Goal: Task Accomplishment & Management: Complete application form

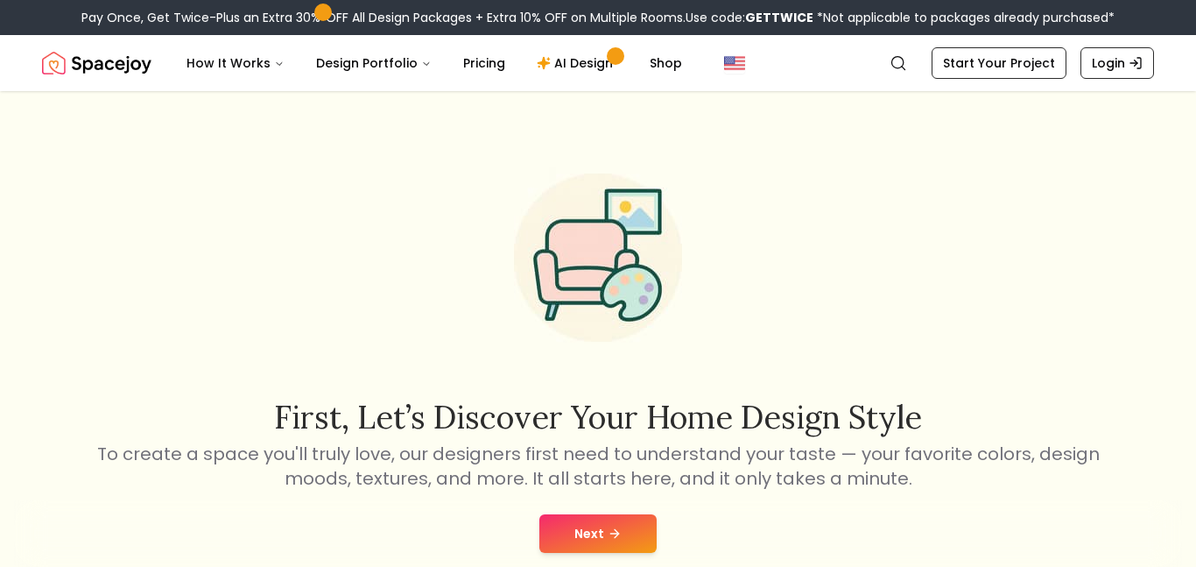
click at [616, 533] on icon at bounding box center [614, 533] width 8 height 0
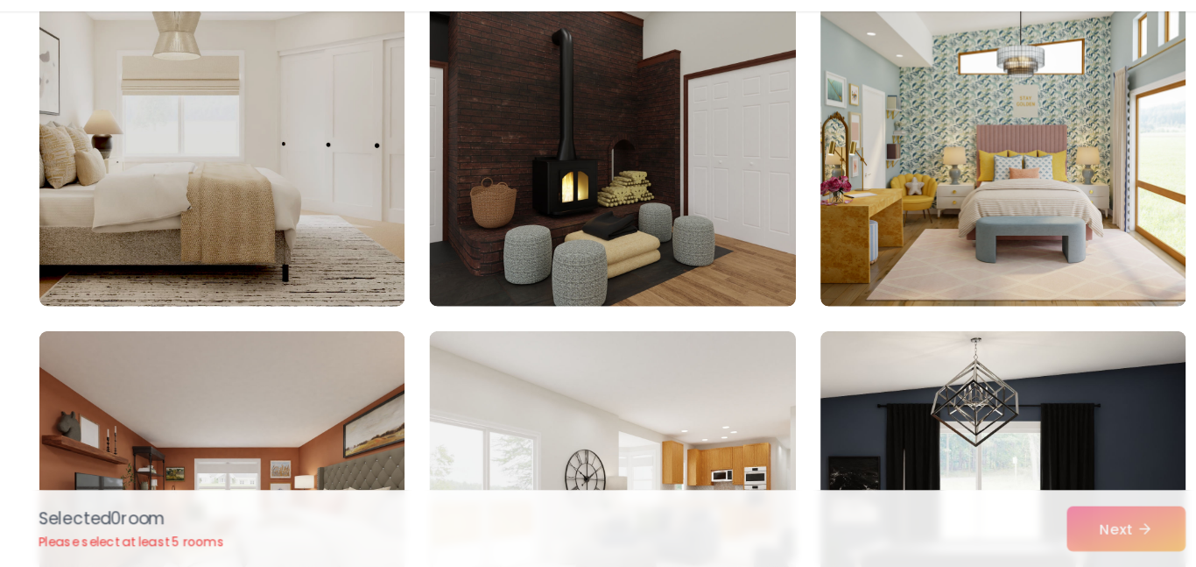
scroll to position [7413, 0]
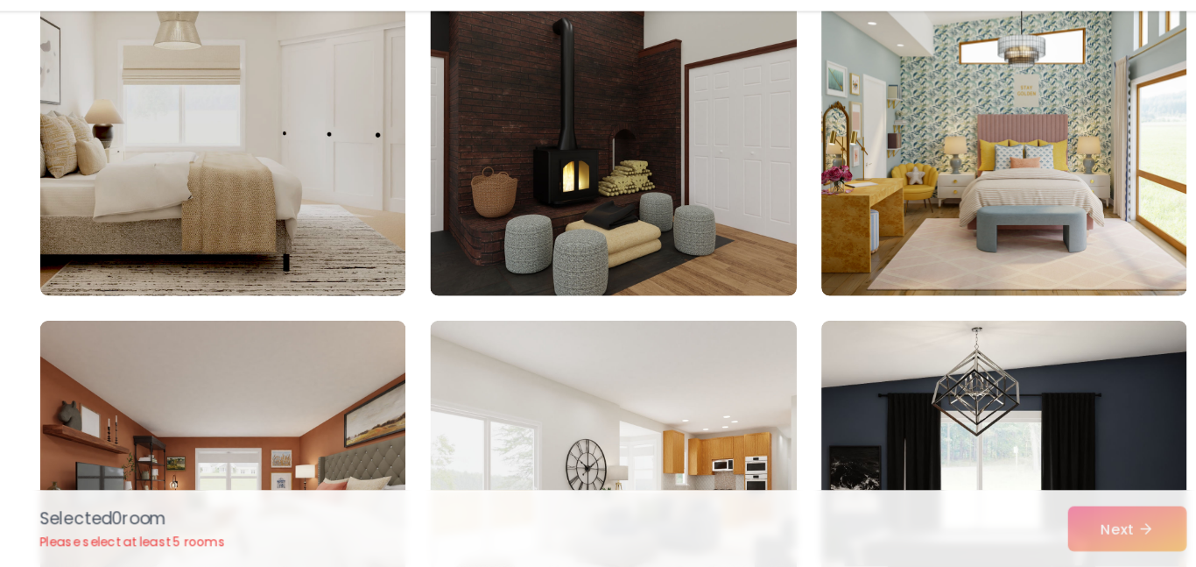
click at [961, 278] on img at bounding box center [932, 194] width 313 height 280
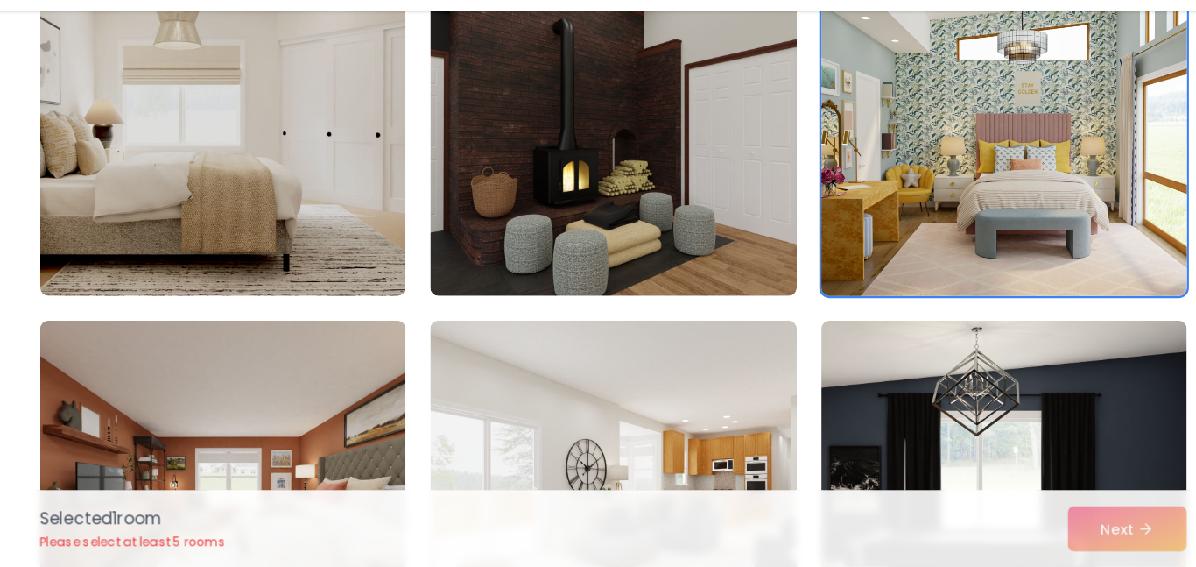
click at [951, 265] on img at bounding box center [932, 194] width 328 height 294
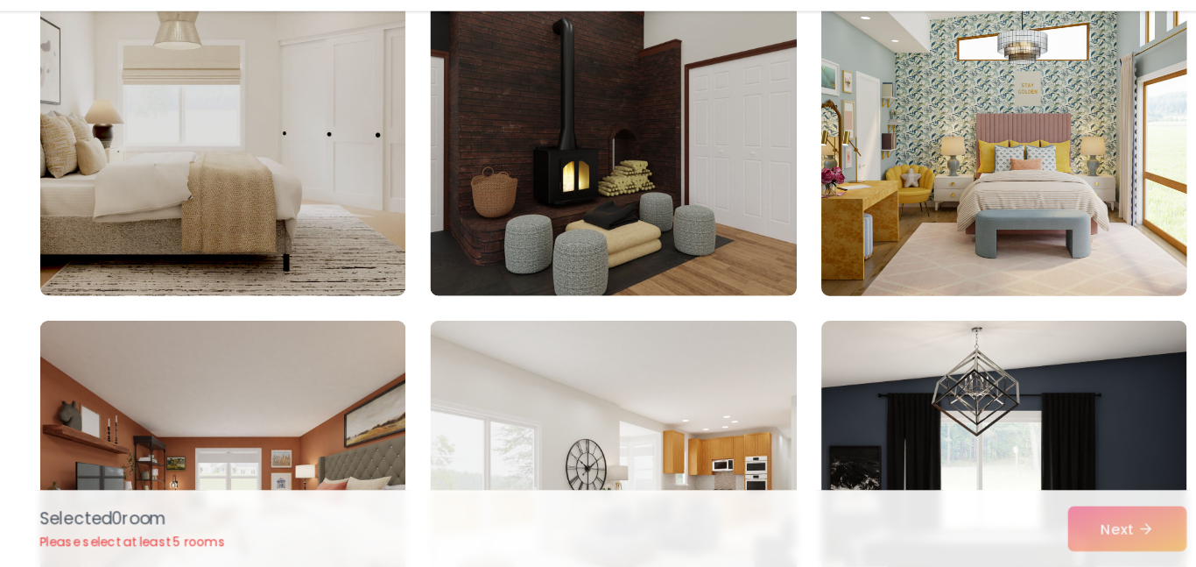
click at [991, 285] on img at bounding box center [932, 194] width 328 height 294
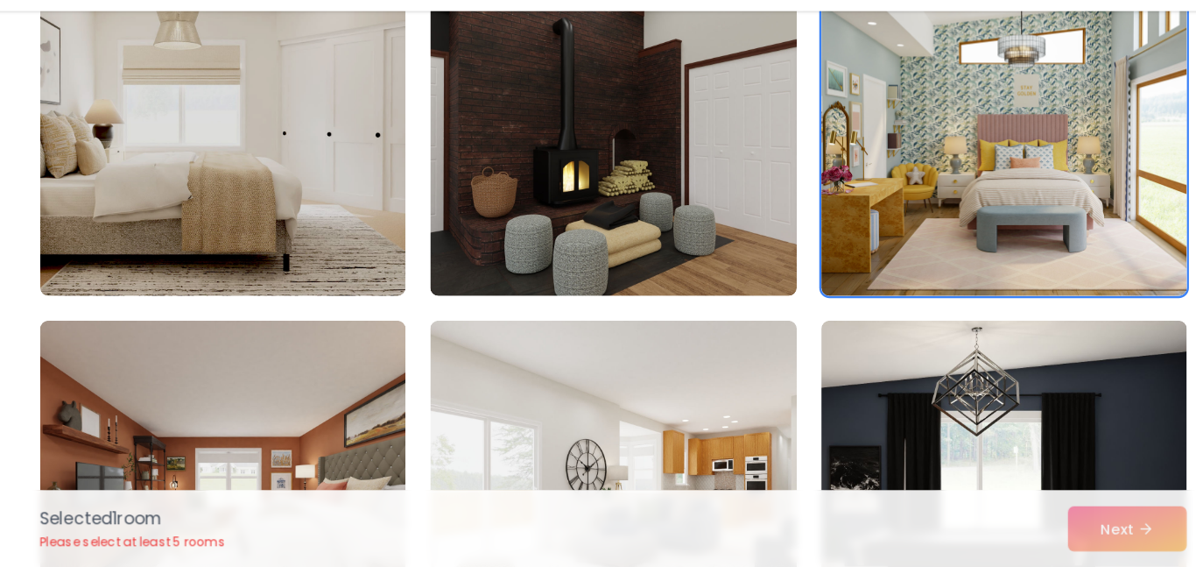
click at [1045, 539] on div "Selected 1 room Please select at least 5 rooms Next" at bounding box center [598, 533] width 1009 height 67
click at [1057, 530] on div "Selected 1 room Please select at least 5 rooms Next" at bounding box center [598, 533] width 1009 height 67
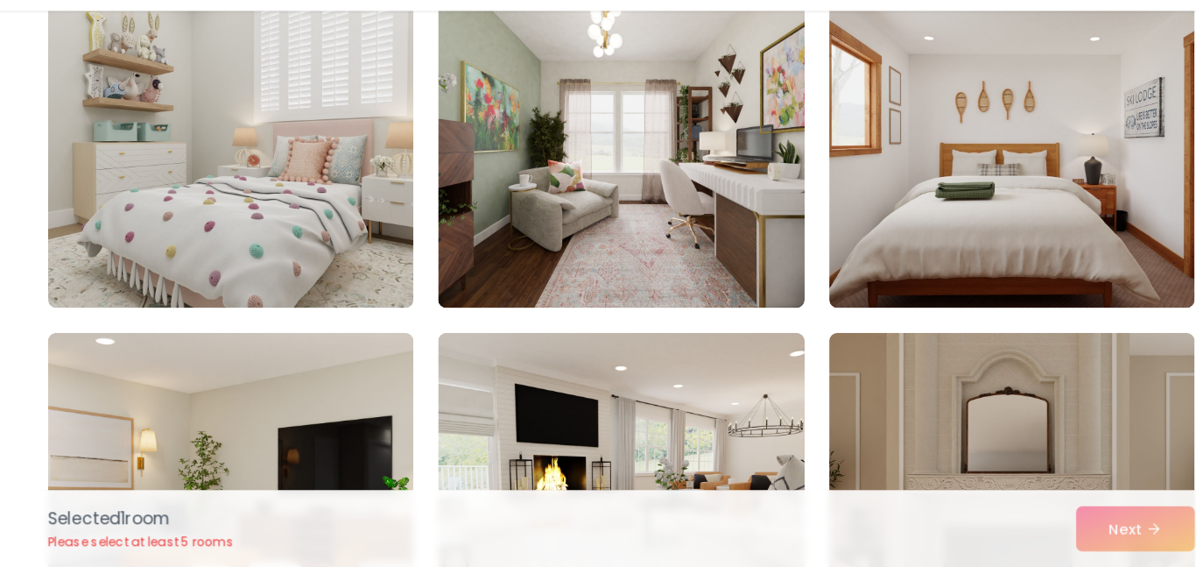
scroll to position [8307, 0]
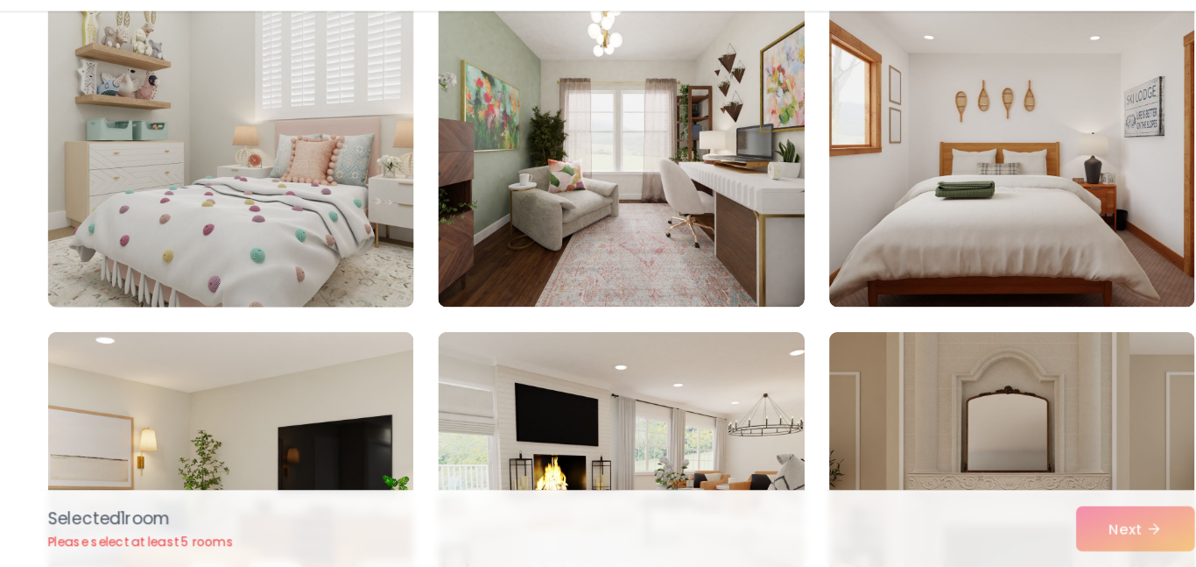
click at [400, 175] on img at bounding box center [264, 204] width 328 height 294
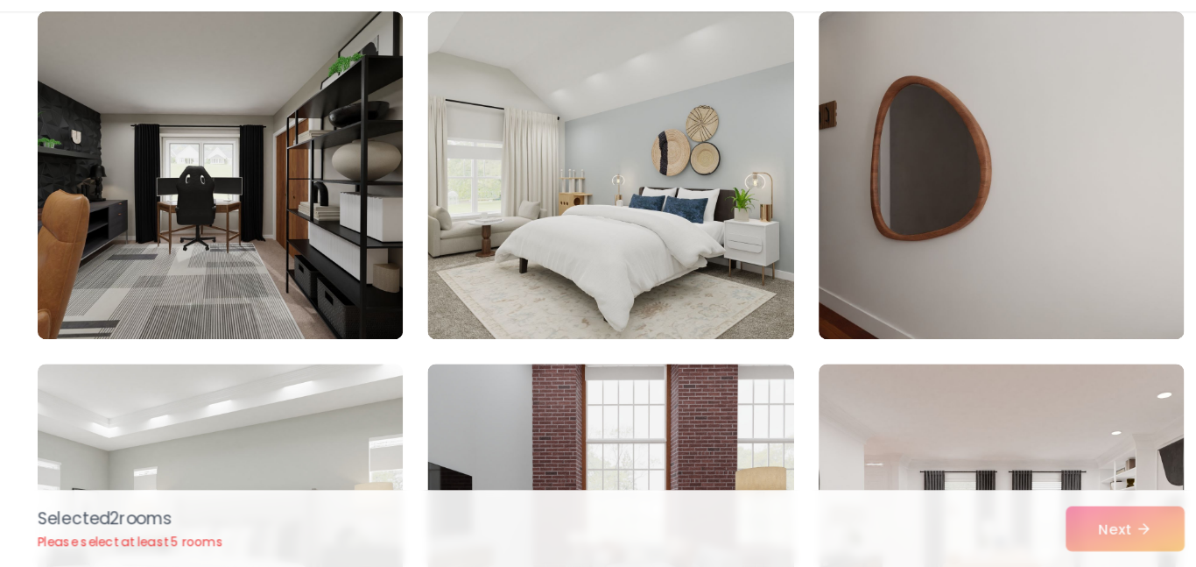
scroll to position [148, 0]
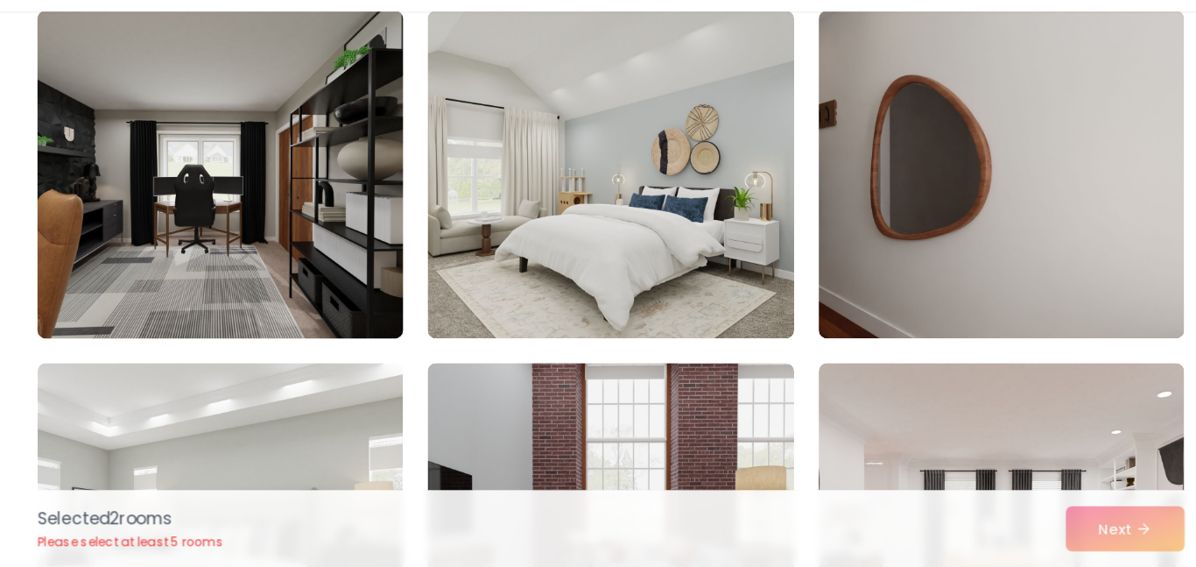
click at [342, 196] on img at bounding box center [264, 230] width 328 height 294
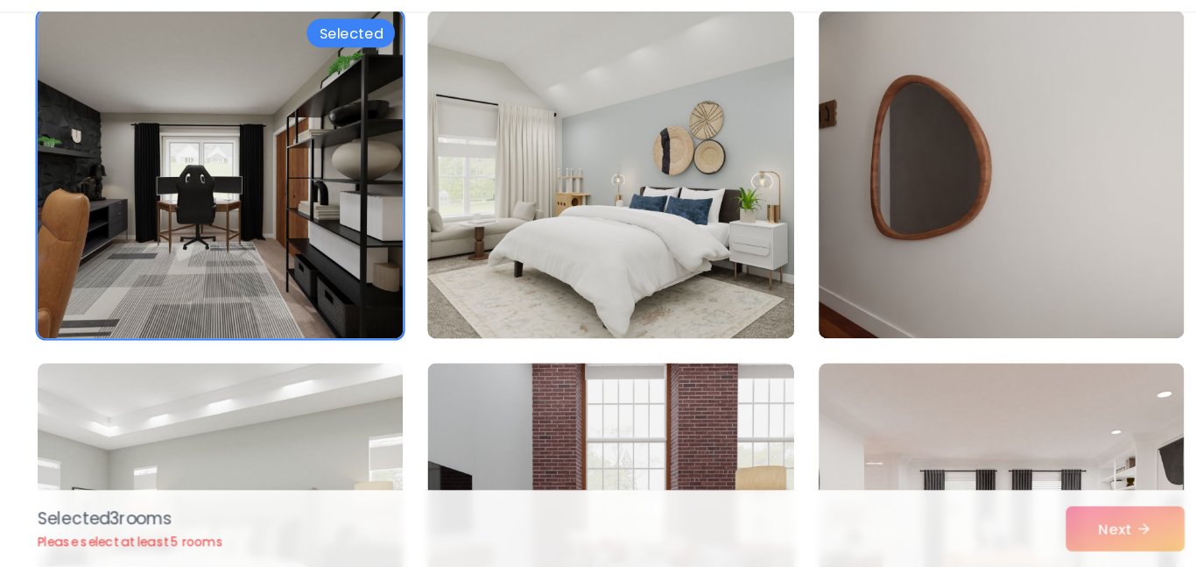
click at [584, 221] on img at bounding box center [597, 230] width 328 height 294
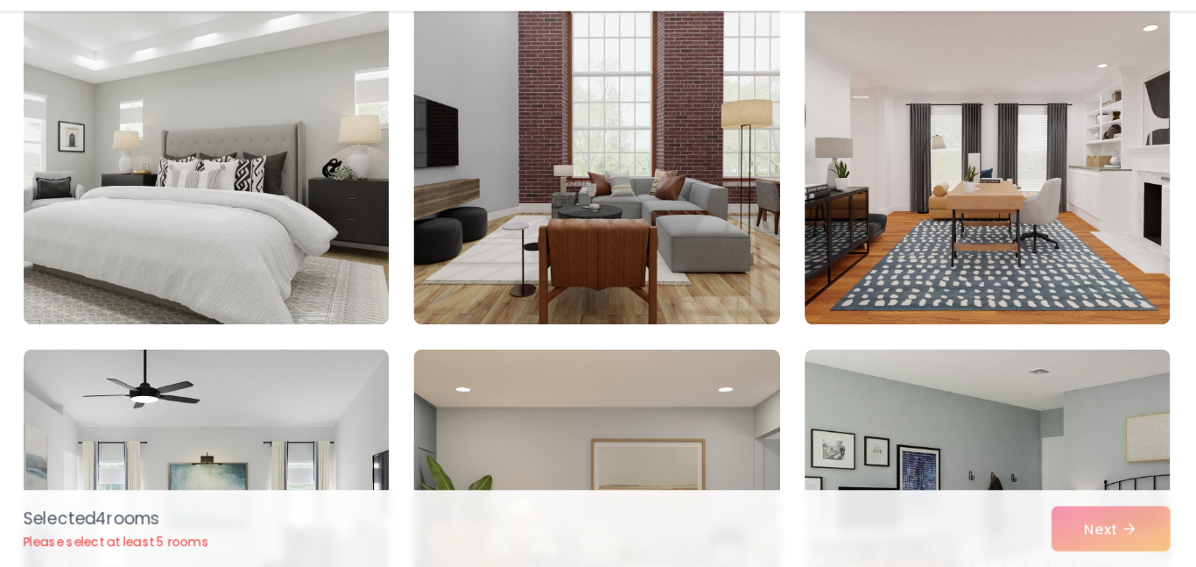
scroll to position [462, 0]
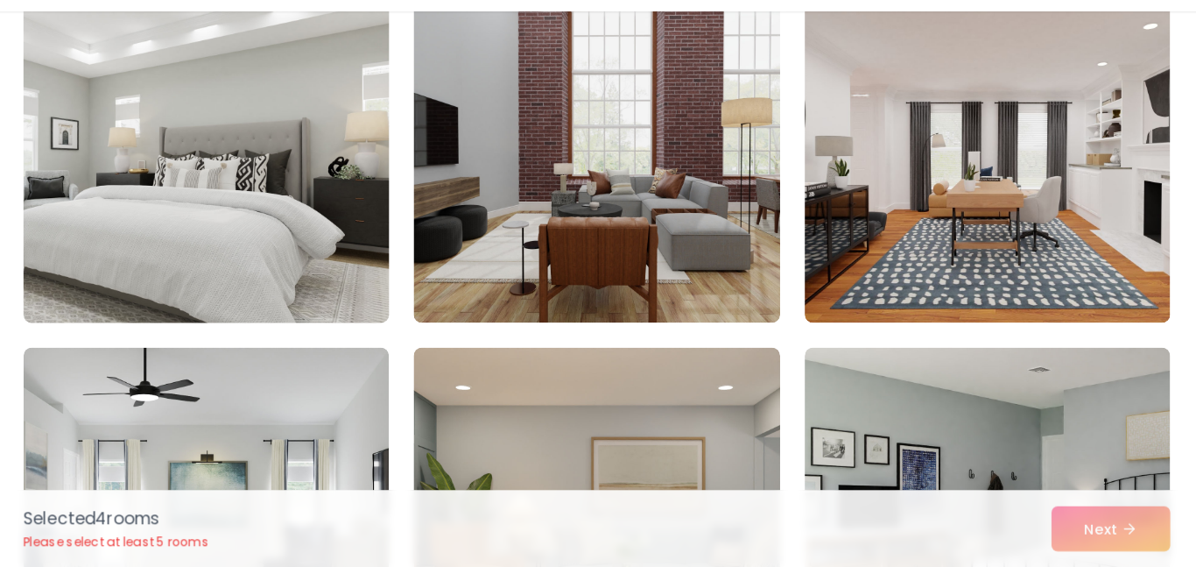
click at [378, 222] on img at bounding box center [264, 217] width 328 height 294
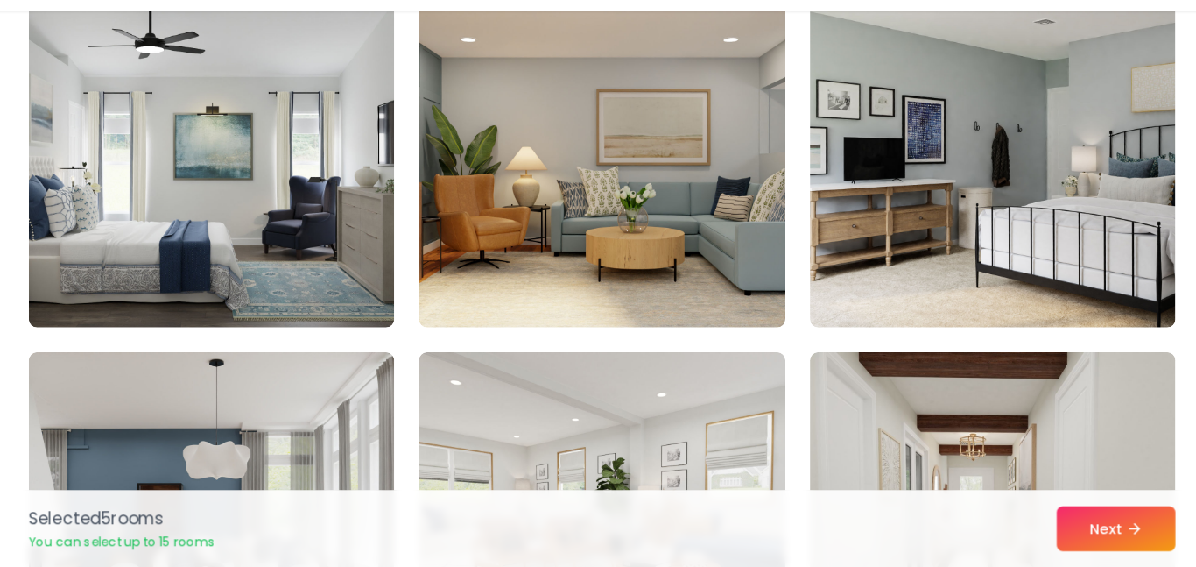
scroll to position [762, 0]
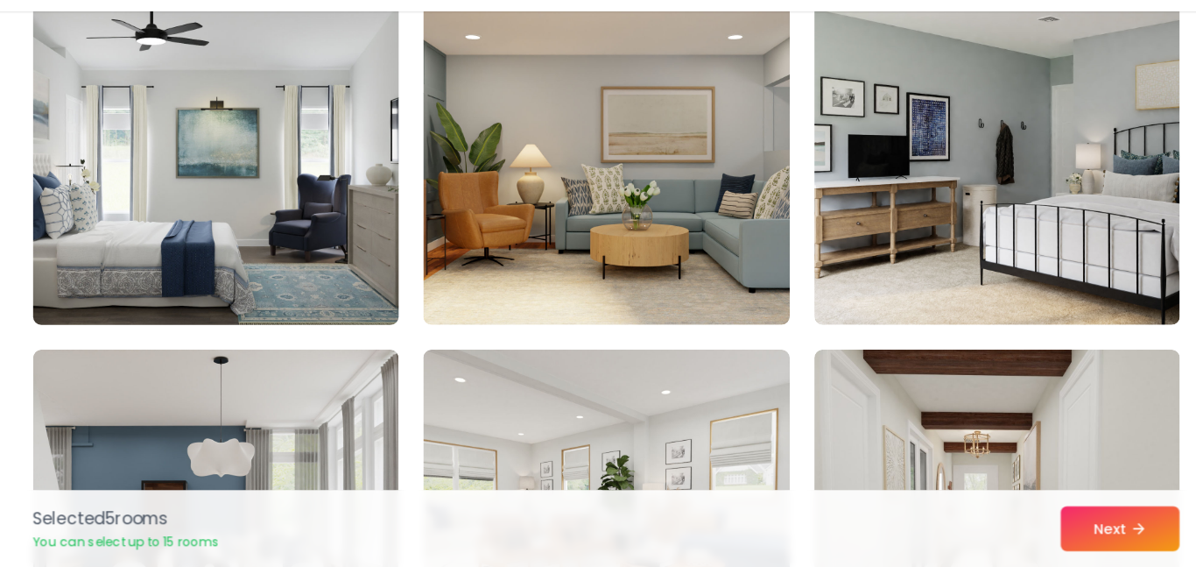
click at [275, 208] on img at bounding box center [264, 219] width 328 height 294
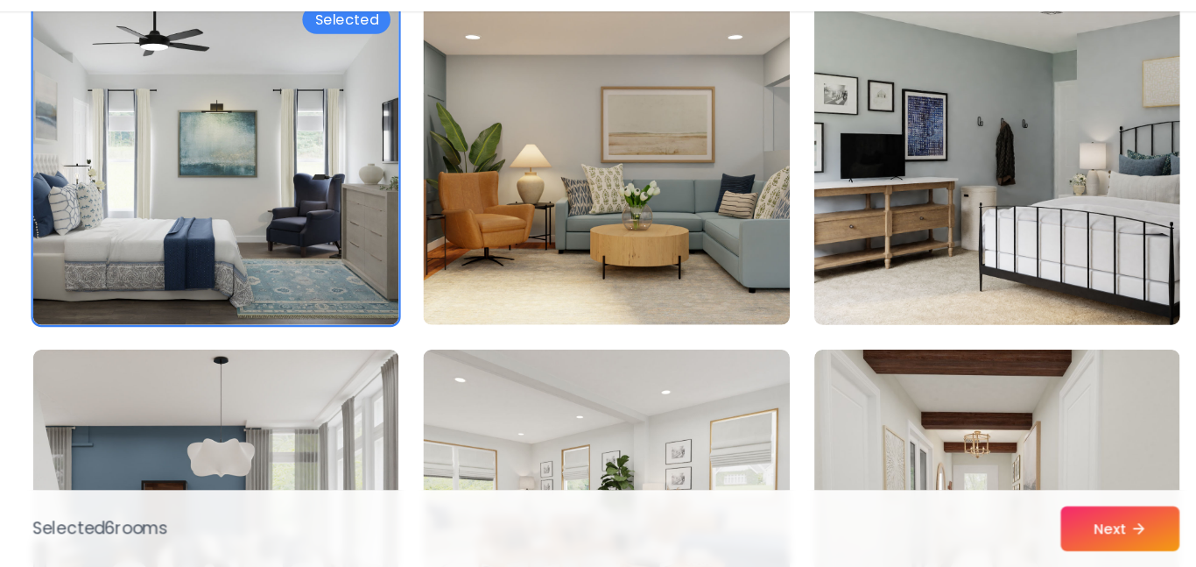
click at [802, 229] on img at bounding box center [932, 219] width 328 height 294
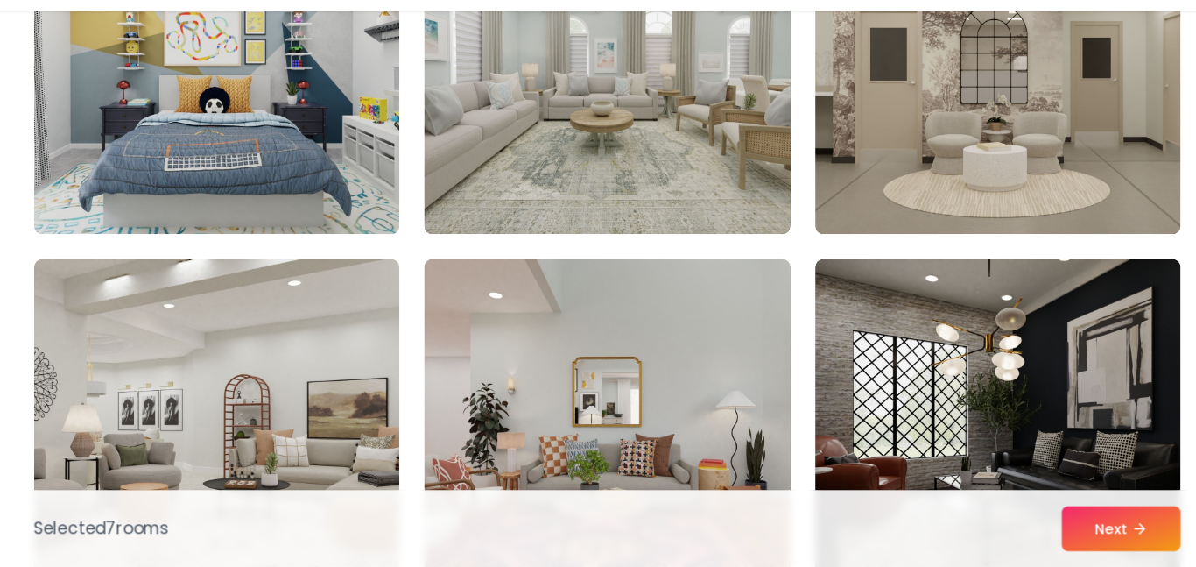
scroll to position [1442, 0]
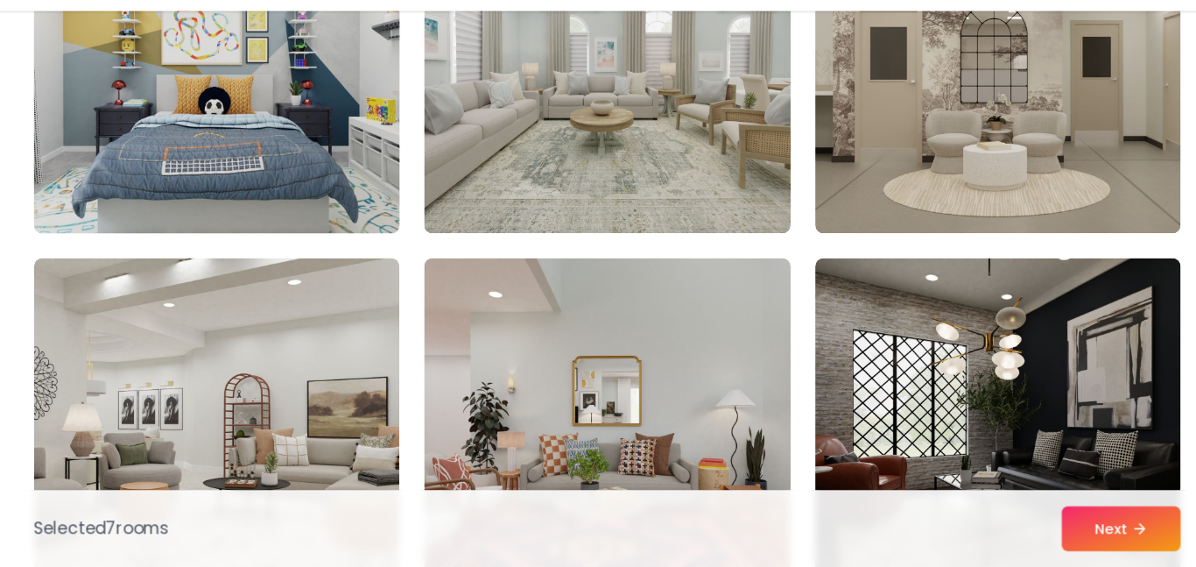
click at [345, 257] on img at bounding box center [264, 141] width 328 height 294
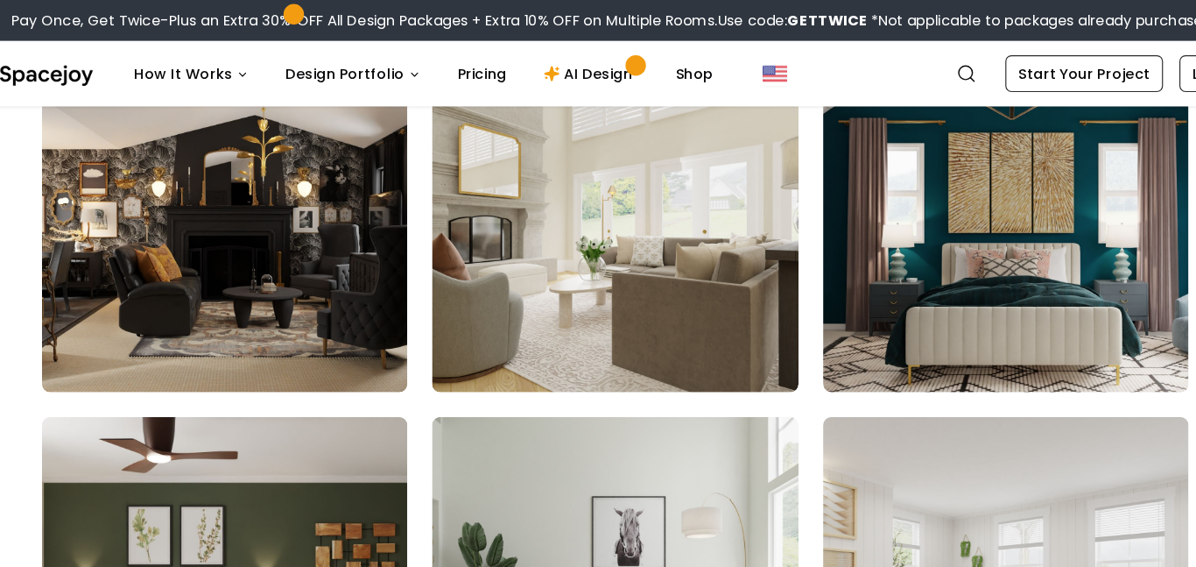
scroll to position [2883, 0]
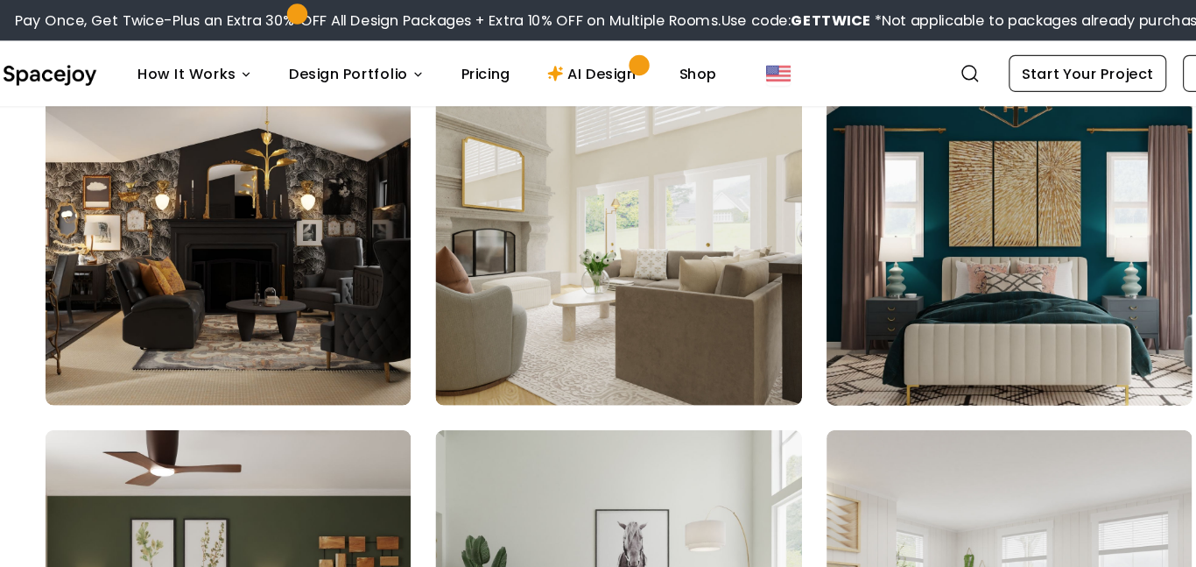
click at [919, 177] on img at bounding box center [932, 207] width 328 height 294
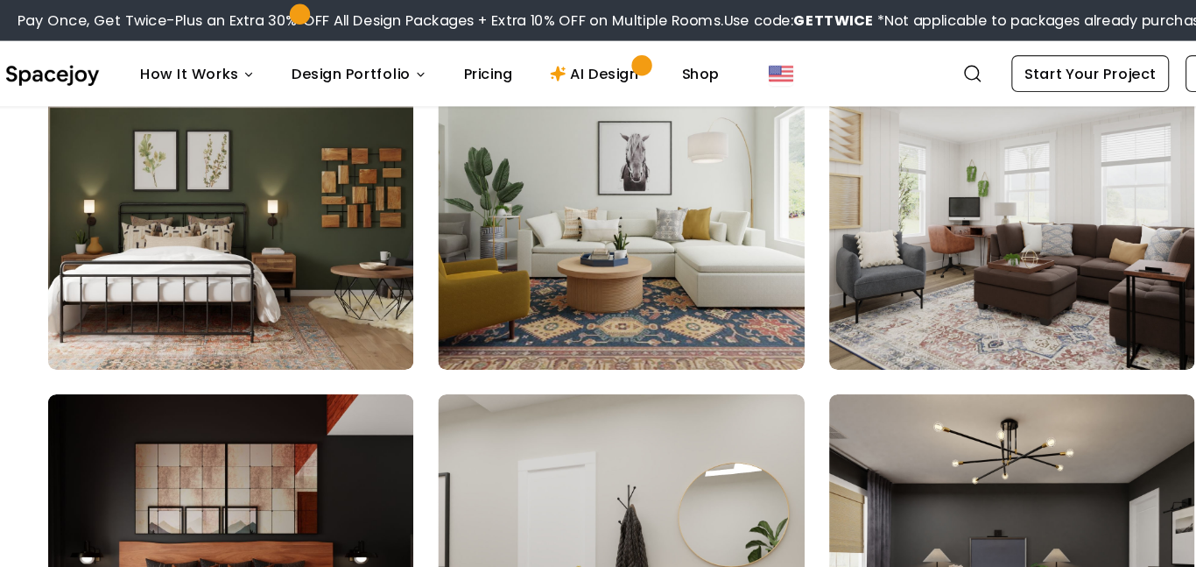
scroll to position [3191, 0]
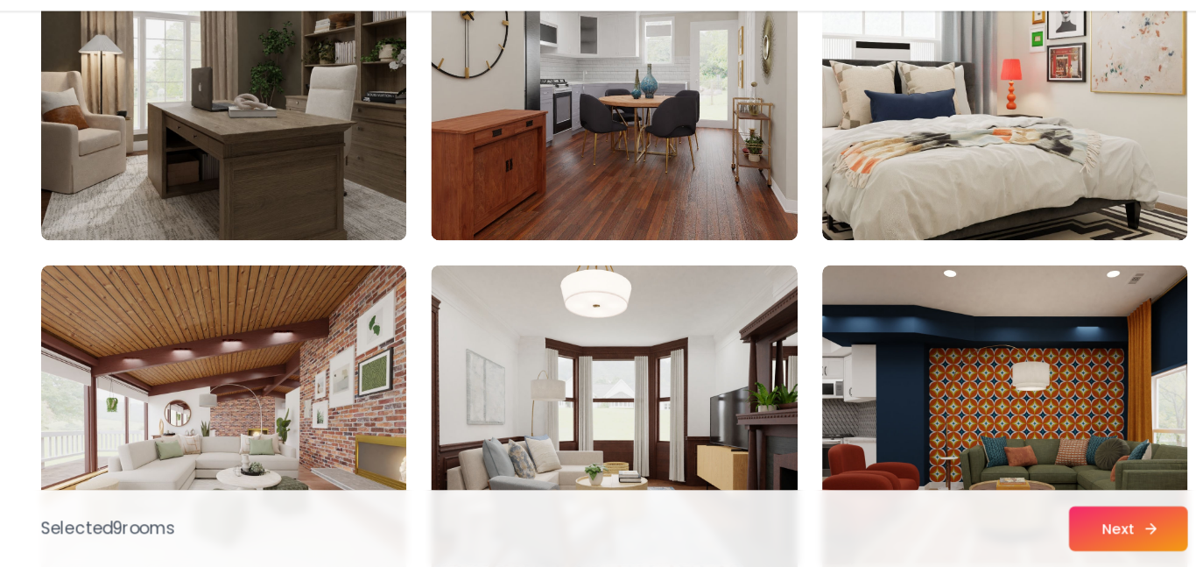
click at [1039, 532] on button "Next" at bounding box center [1038, 533] width 102 height 39
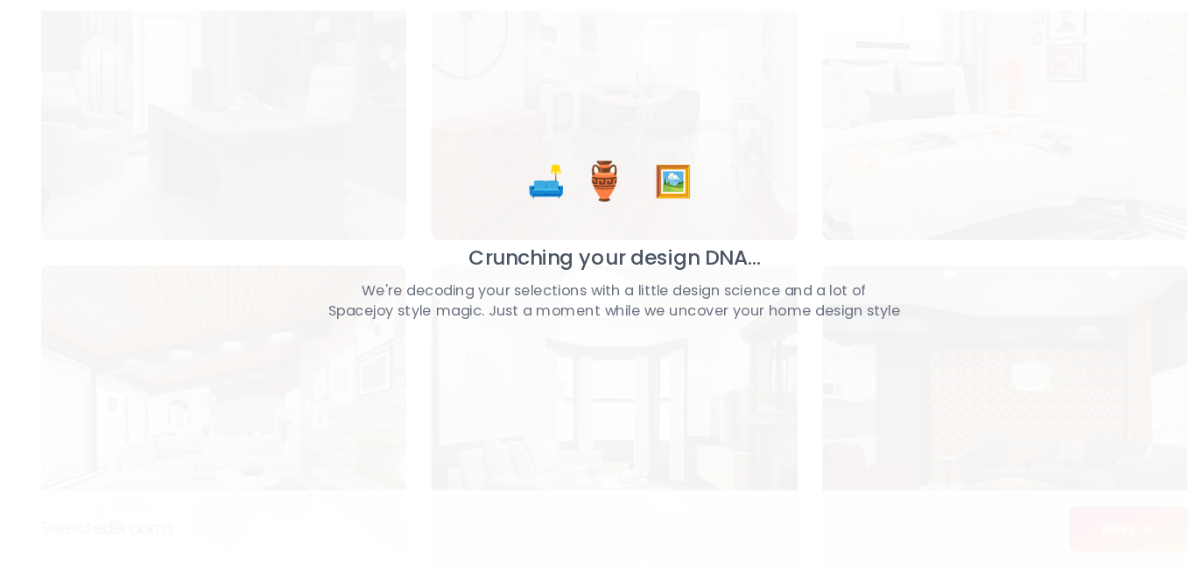
scroll to position [3846, 0]
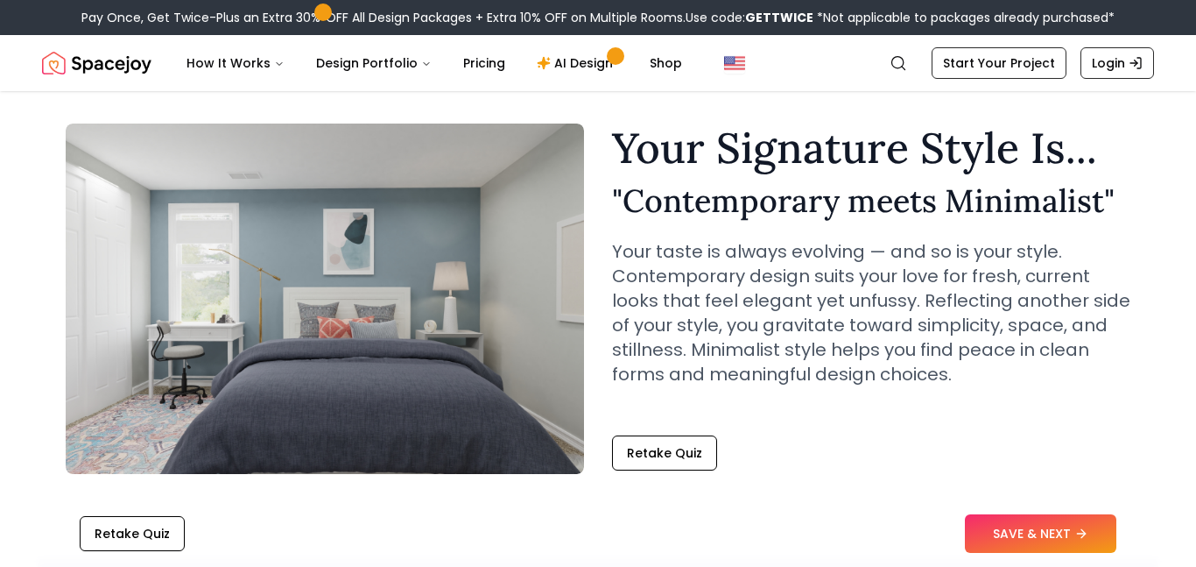
scroll to position [81, 0]
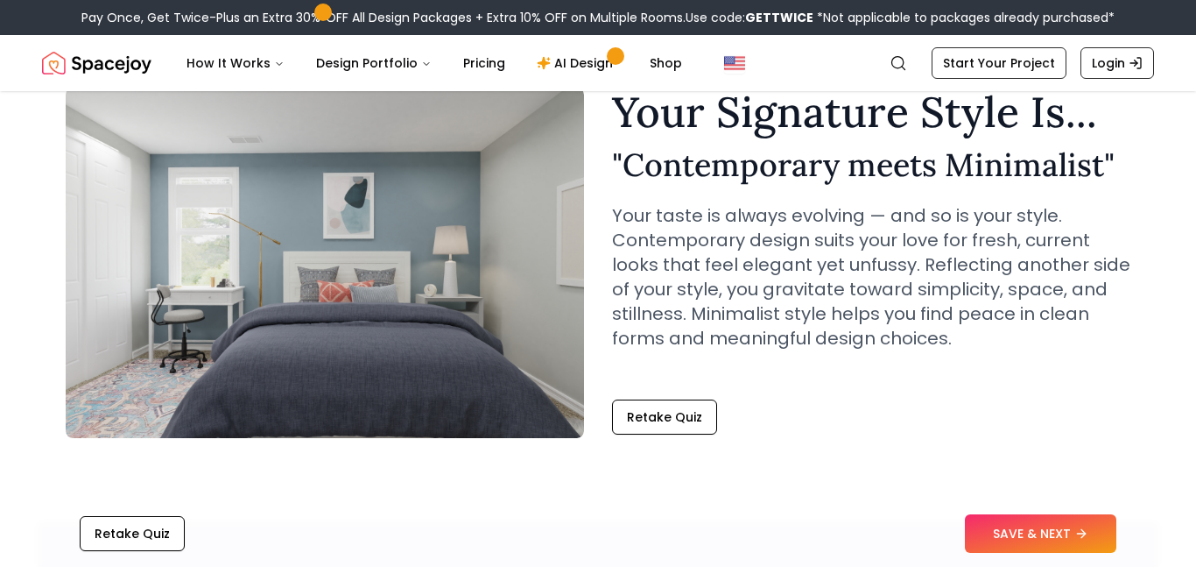
click at [927, 326] on p "Your taste is always evolving — and so is your style. Contemporary design suits…" at bounding box center [871, 276] width 518 height 147
click at [1019, 524] on button "SAVE & NEXT" at bounding box center [1040, 533] width 151 height 39
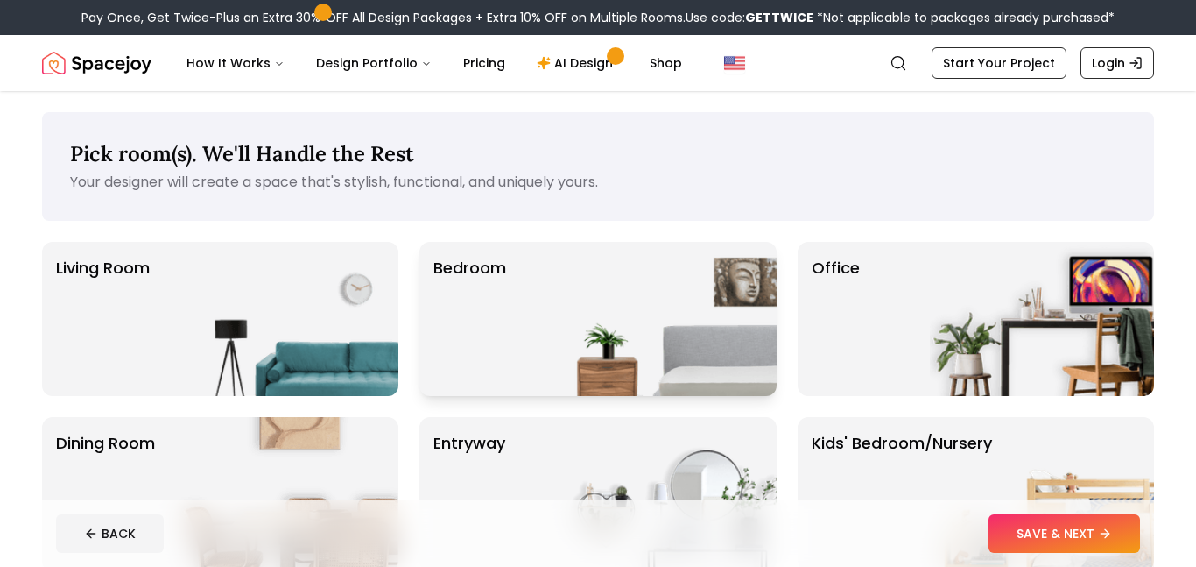
click at [573, 297] on img at bounding box center [665, 319] width 224 height 154
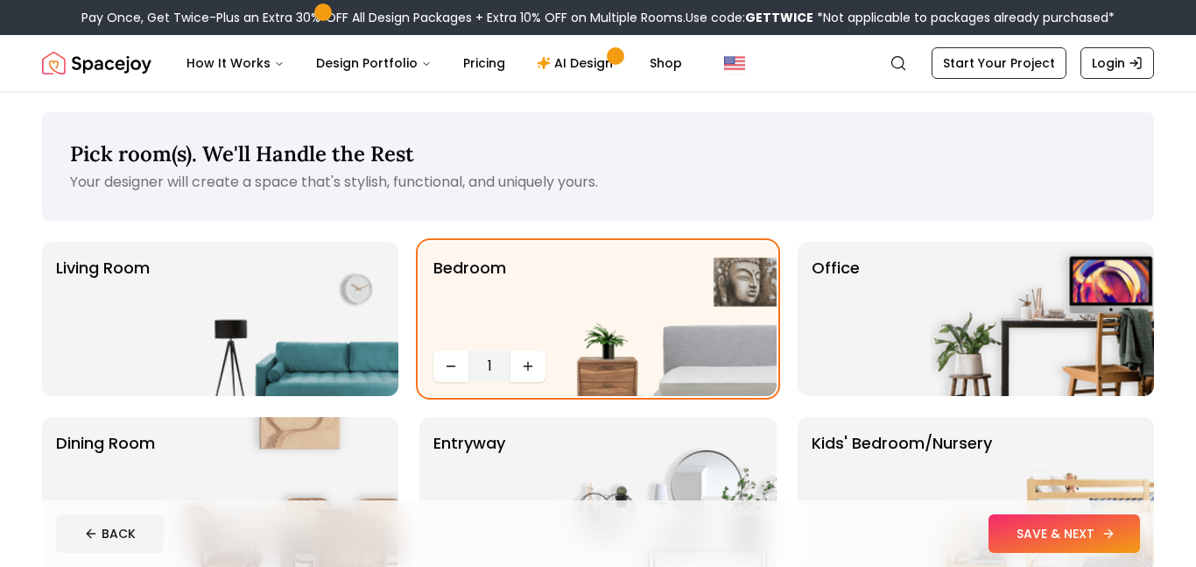
click at [1088, 532] on button "SAVE & NEXT" at bounding box center [1064, 533] width 151 height 39
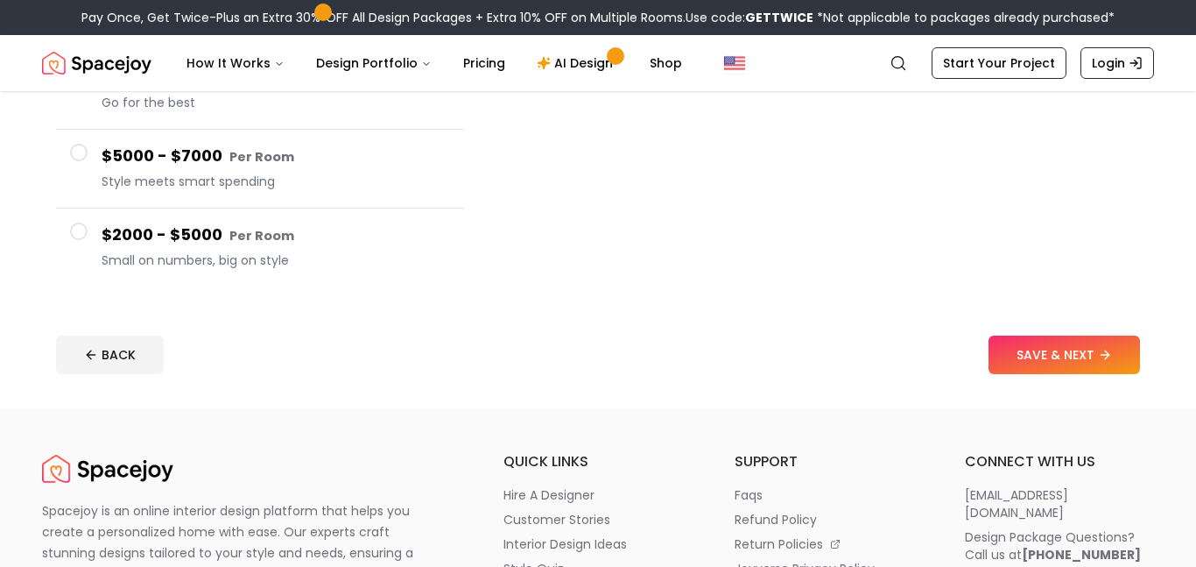
scroll to position [384, 0]
click at [251, 262] on span "Small on numbers, big on style" at bounding box center [276, 259] width 348 height 18
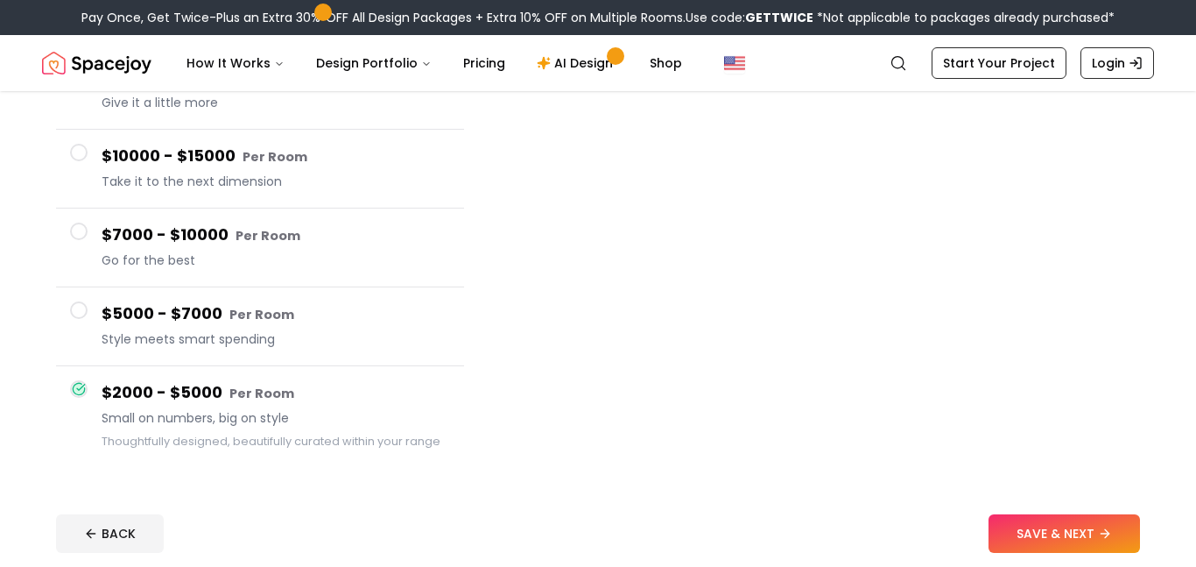
scroll to position [200, 0]
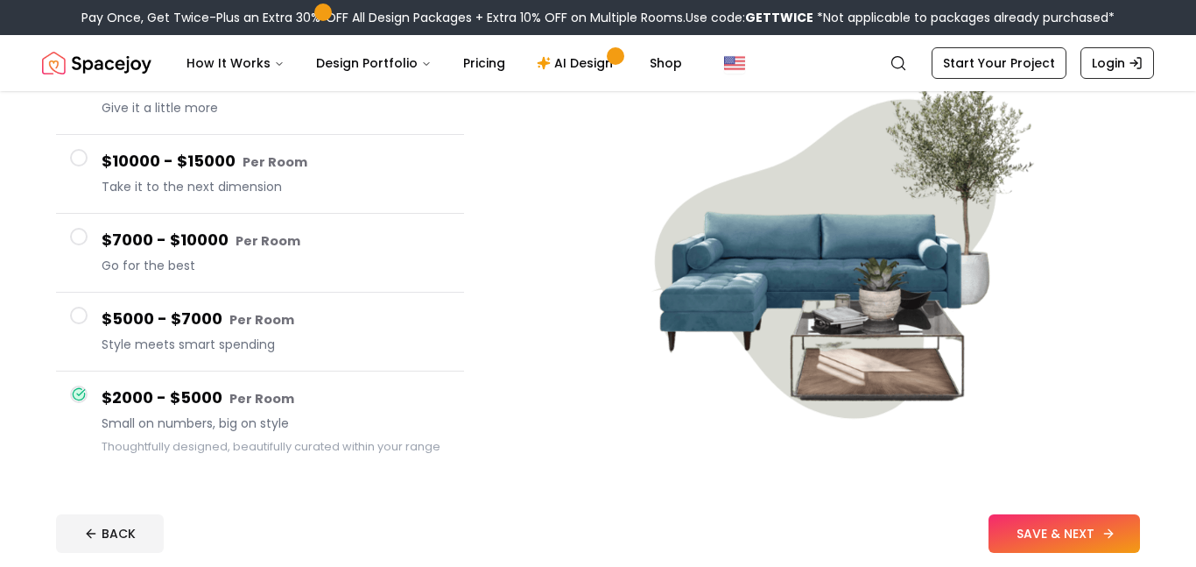
click at [1057, 522] on button "SAVE & NEXT" at bounding box center [1064, 533] width 151 height 39
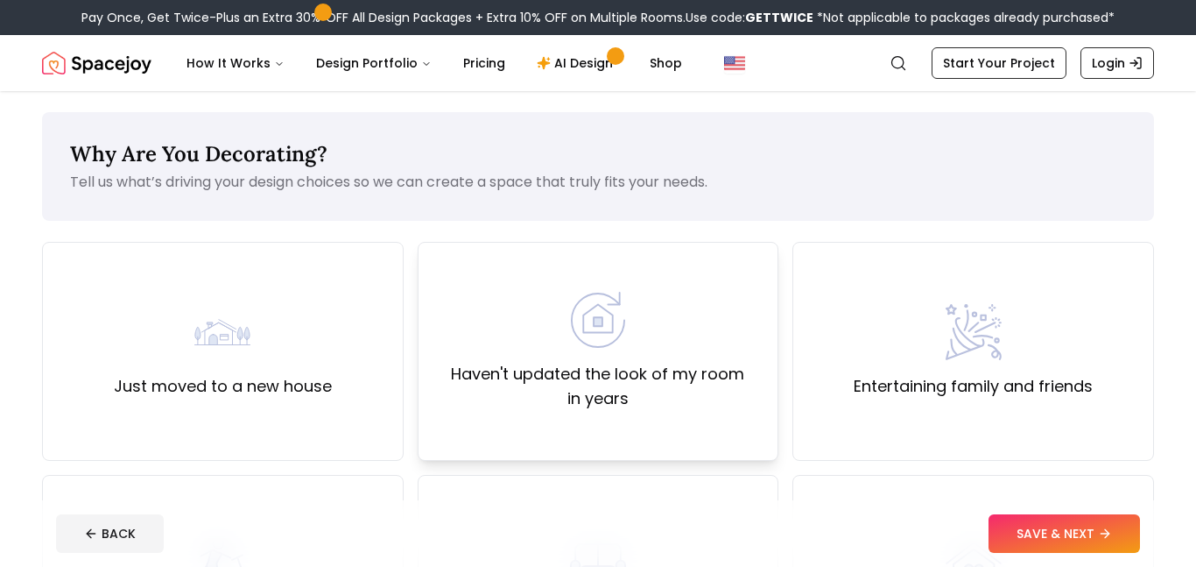
click at [500, 280] on div "Haven't updated the look of my room in years" at bounding box center [599, 351] width 362 height 219
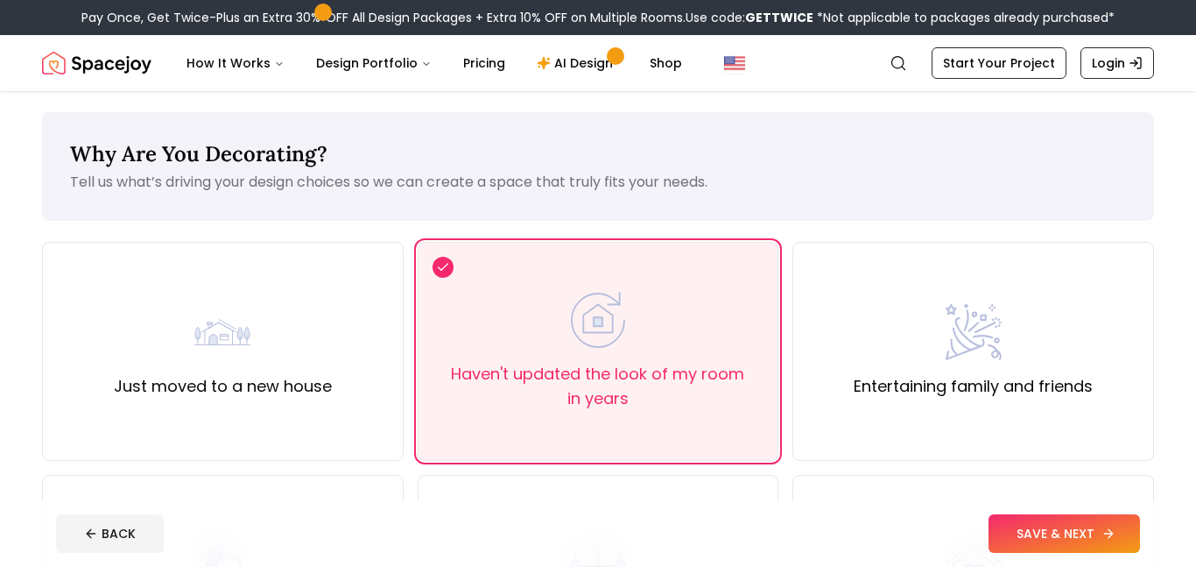
click at [1059, 534] on button "SAVE & NEXT" at bounding box center [1064, 533] width 151 height 39
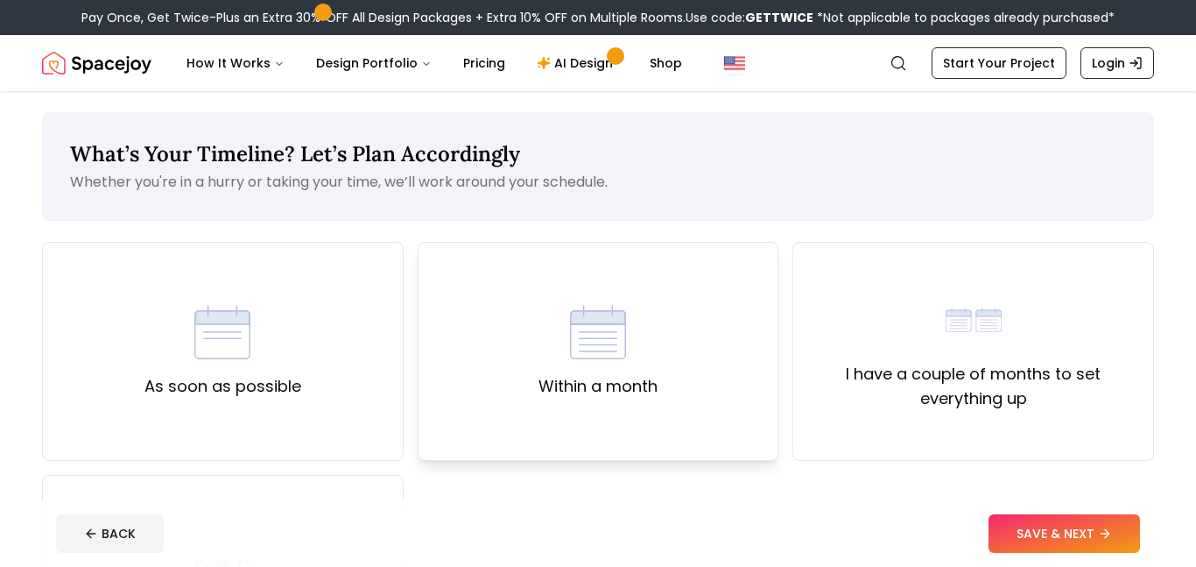
click at [740, 394] on div "Within a month" at bounding box center [599, 351] width 362 height 219
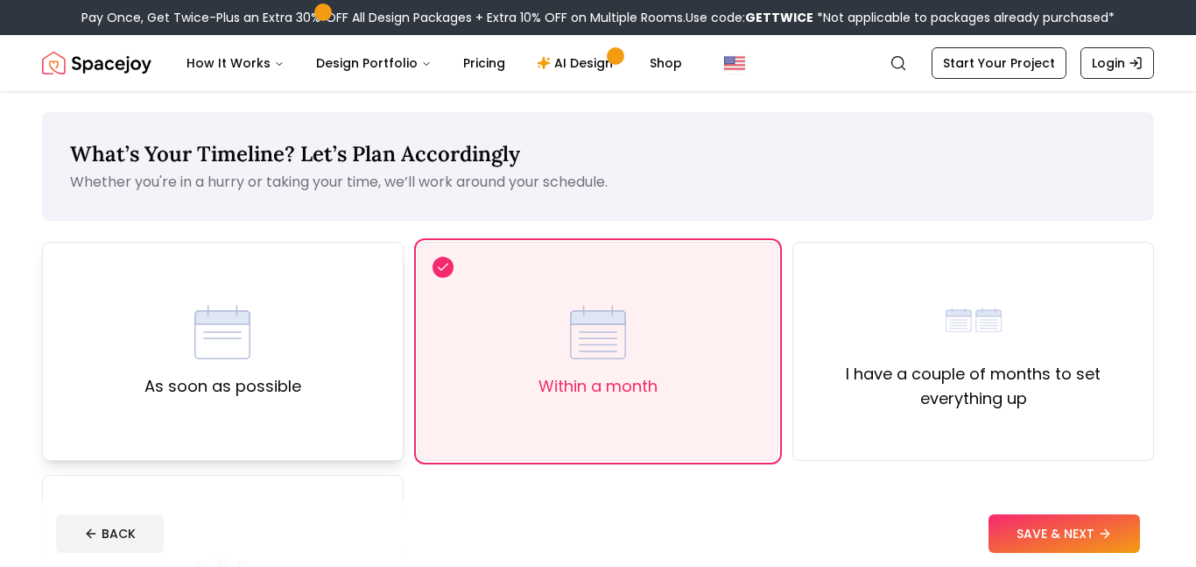
click at [302, 296] on div "As soon as possible" at bounding box center [223, 351] width 362 height 219
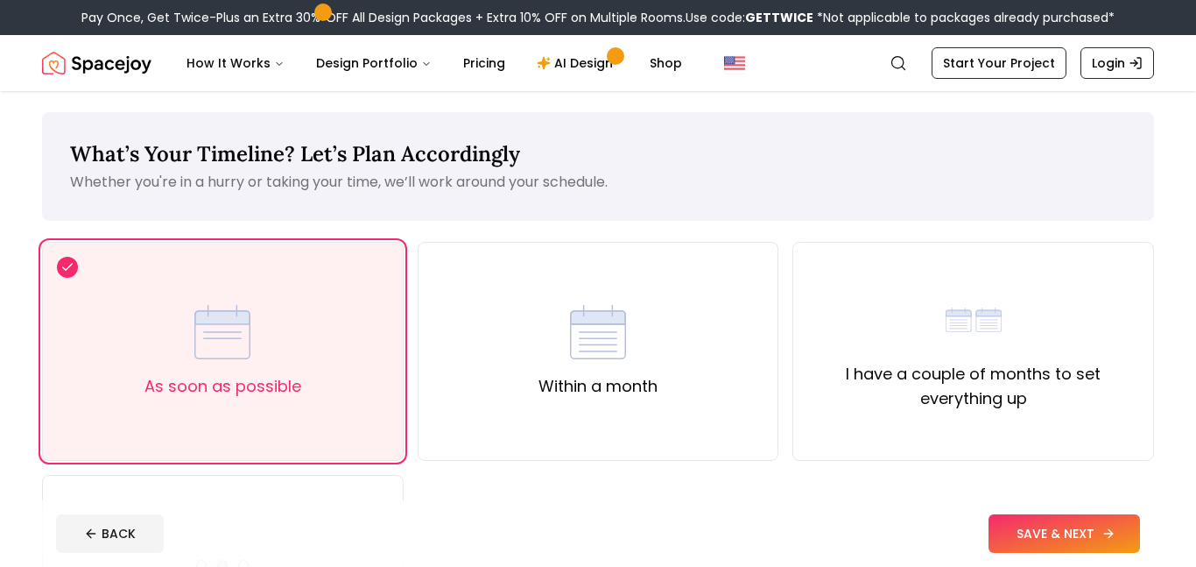
click at [1003, 546] on button "SAVE & NEXT" at bounding box center [1064, 533] width 151 height 39
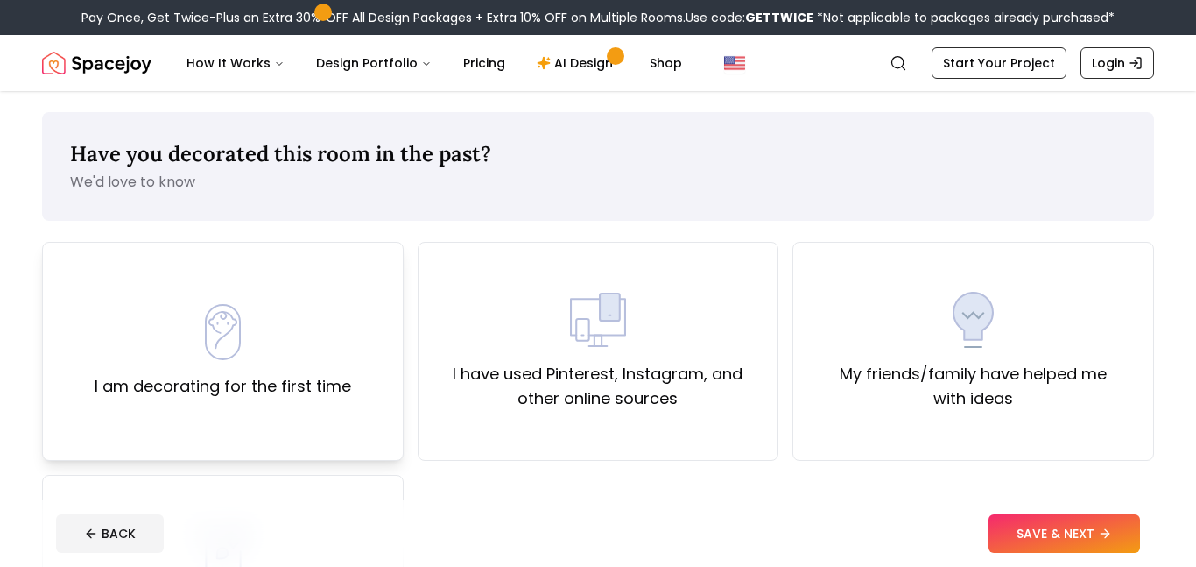
click at [313, 264] on div "I am decorating for the first time" at bounding box center [223, 351] width 362 height 219
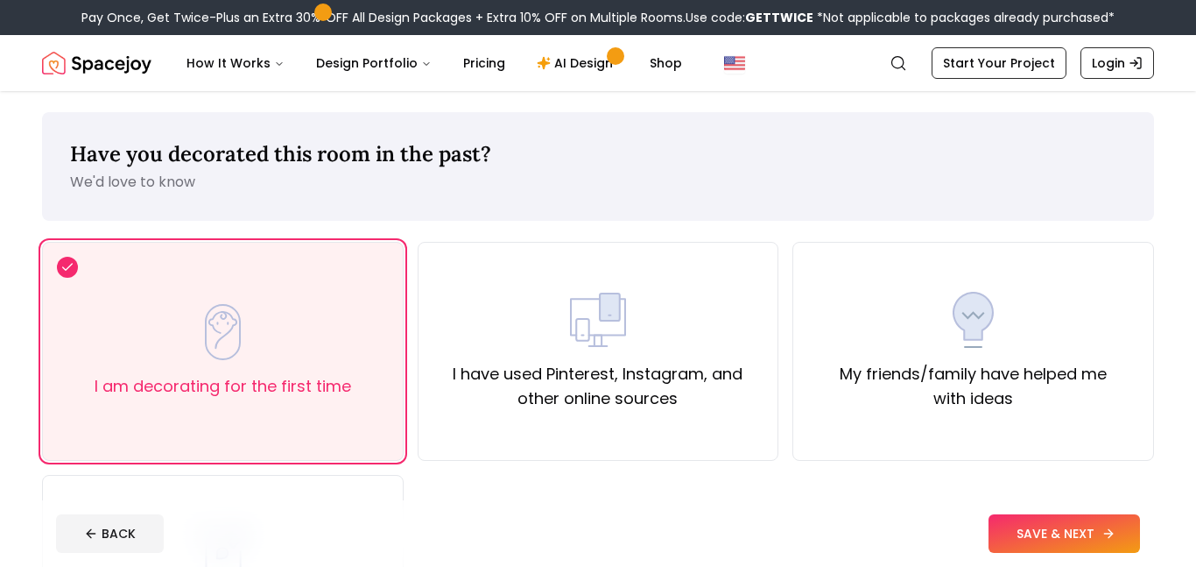
click at [1093, 524] on button "SAVE & NEXT" at bounding box center [1064, 533] width 151 height 39
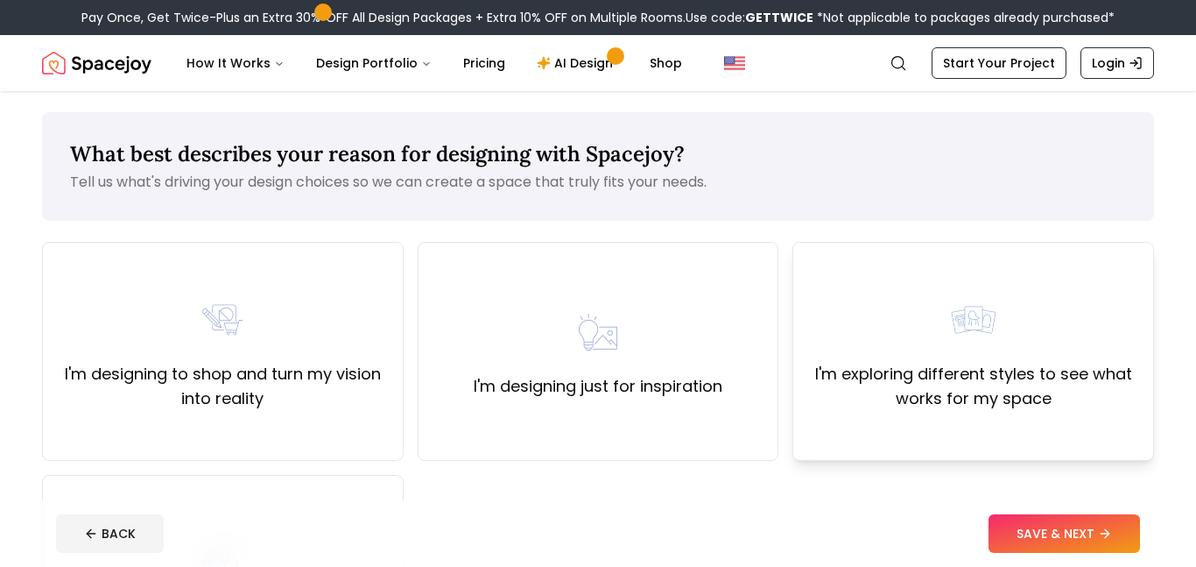
click at [889, 352] on div "I'm exploring different styles to see what works for my space" at bounding box center [973, 351] width 332 height 119
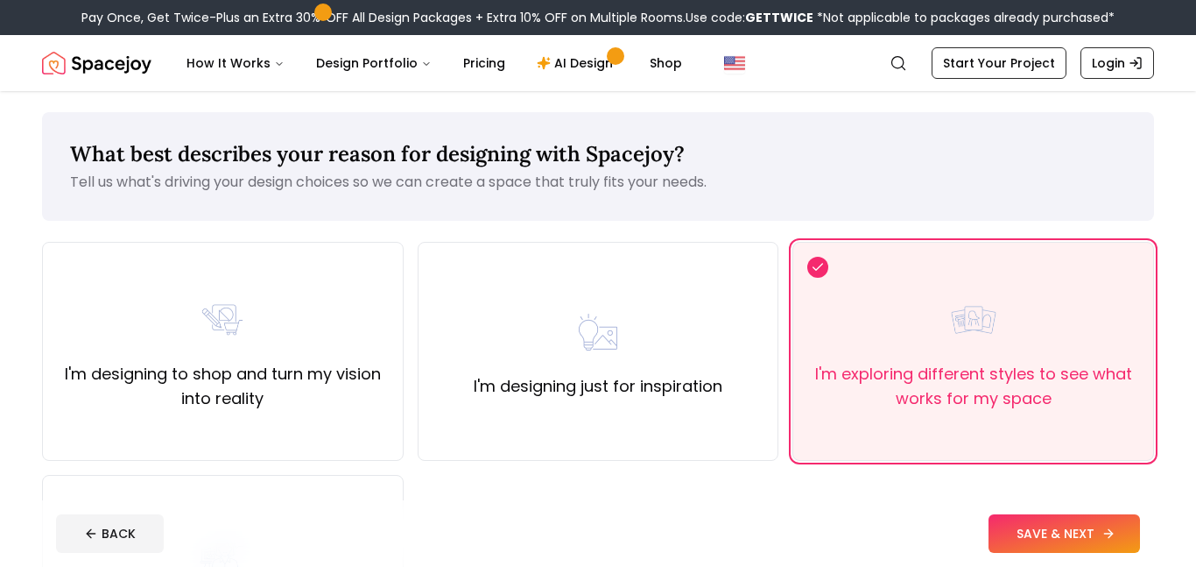
click at [1052, 526] on button "SAVE & NEXT" at bounding box center [1064, 533] width 151 height 39
